Goal: Task Accomplishment & Management: Manage account settings

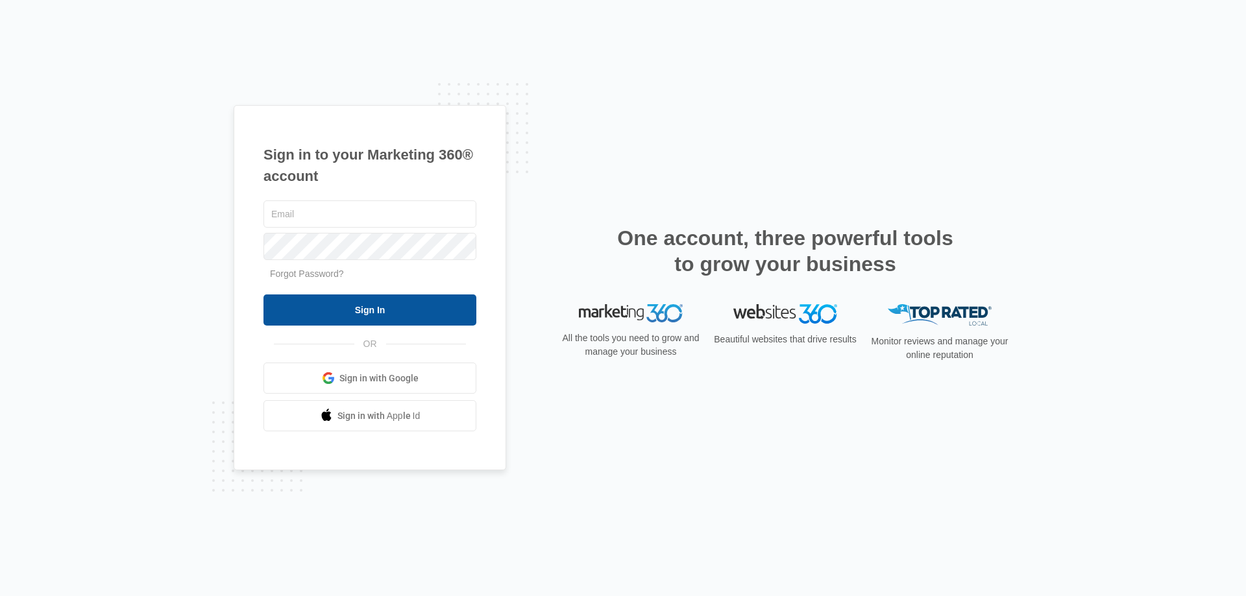
type input "[EMAIL_ADDRESS][DOMAIN_NAME]"
click at [343, 320] on input "Sign In" at bounding box center [369, 310] width 213 height 31
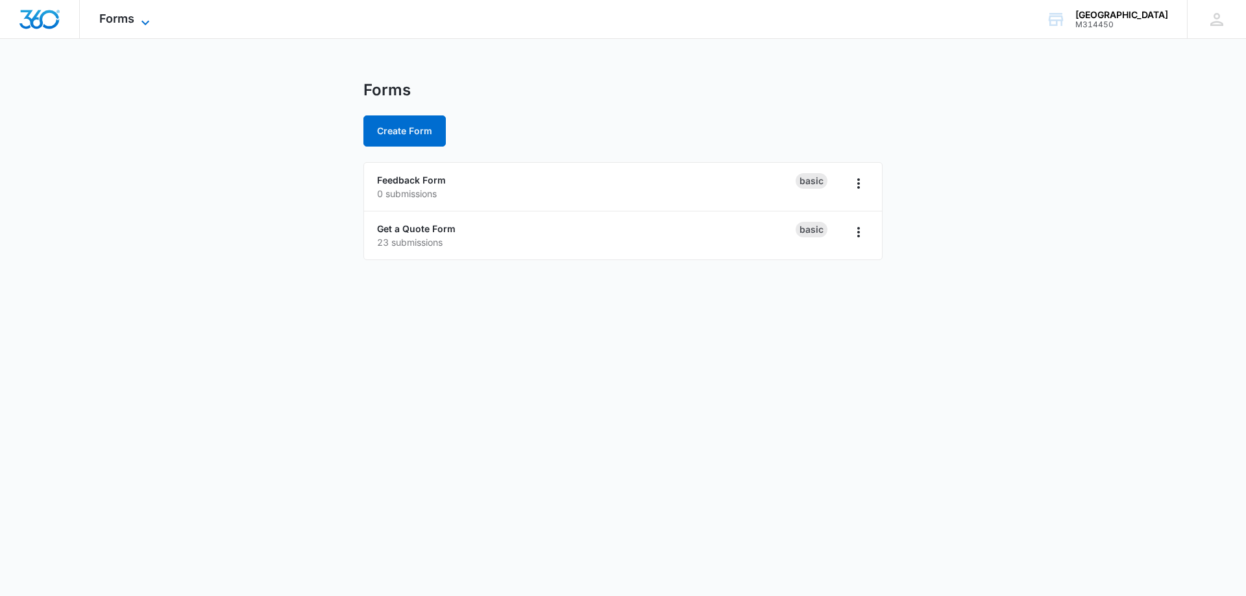
click at [138, 17] on icon at bounding box center [146, 23] width 16 height 16
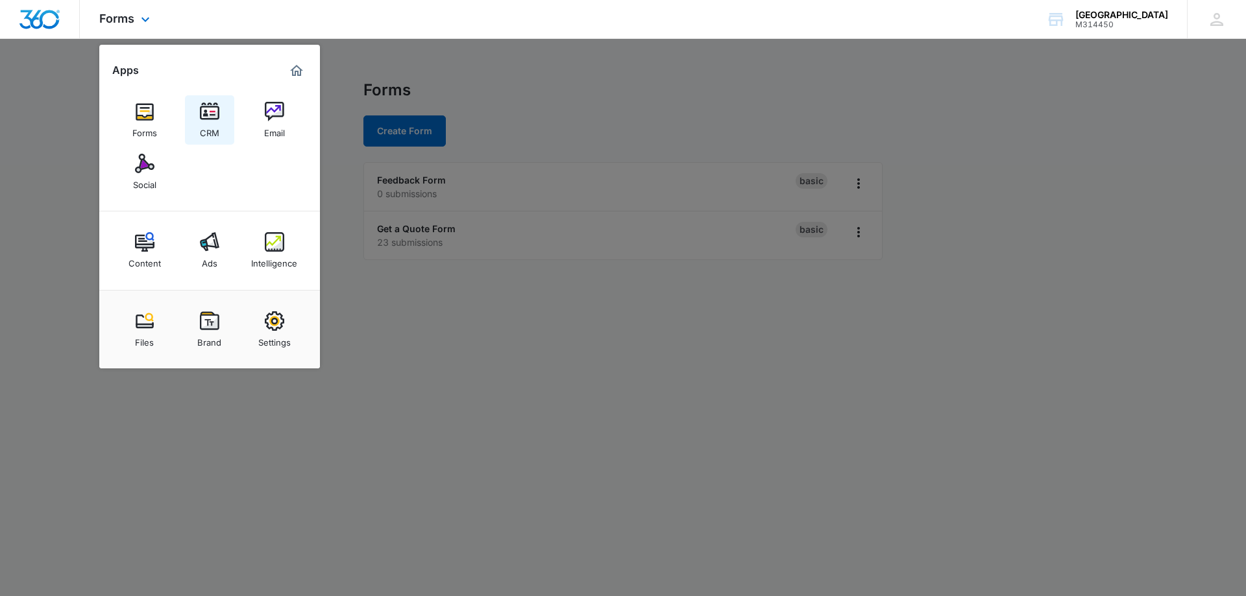
click at [208, 111] on img at bounding box center [209, 111] width 19 height 19
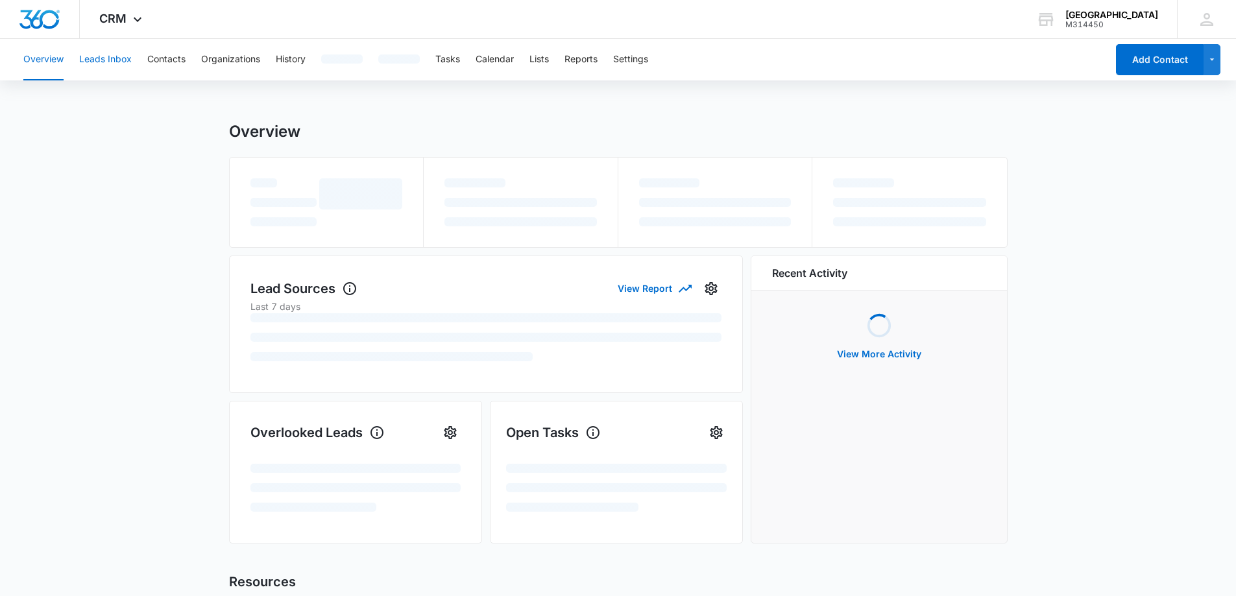
click at [104, 54] on button "Leads Inbox" at bounding box center [105, 60] width 53 height 42
